Goal: Transaction & Acquisition: Purchase product/service

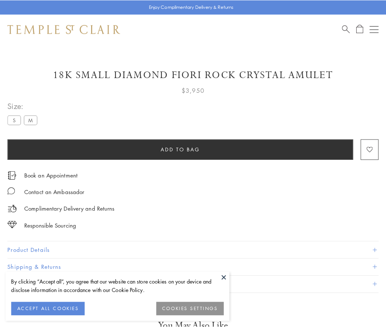
scroll to position [3, 0]
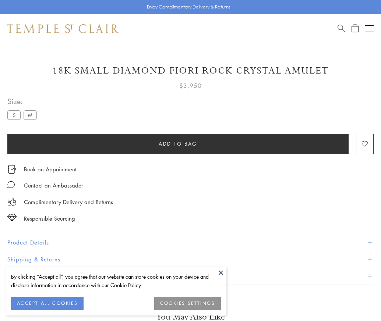
click at [178, 144] on span "Add to bag" at bounding box center [178, 144] width 39 height 8
